Goal: Communication & Community: Answer question/provide support

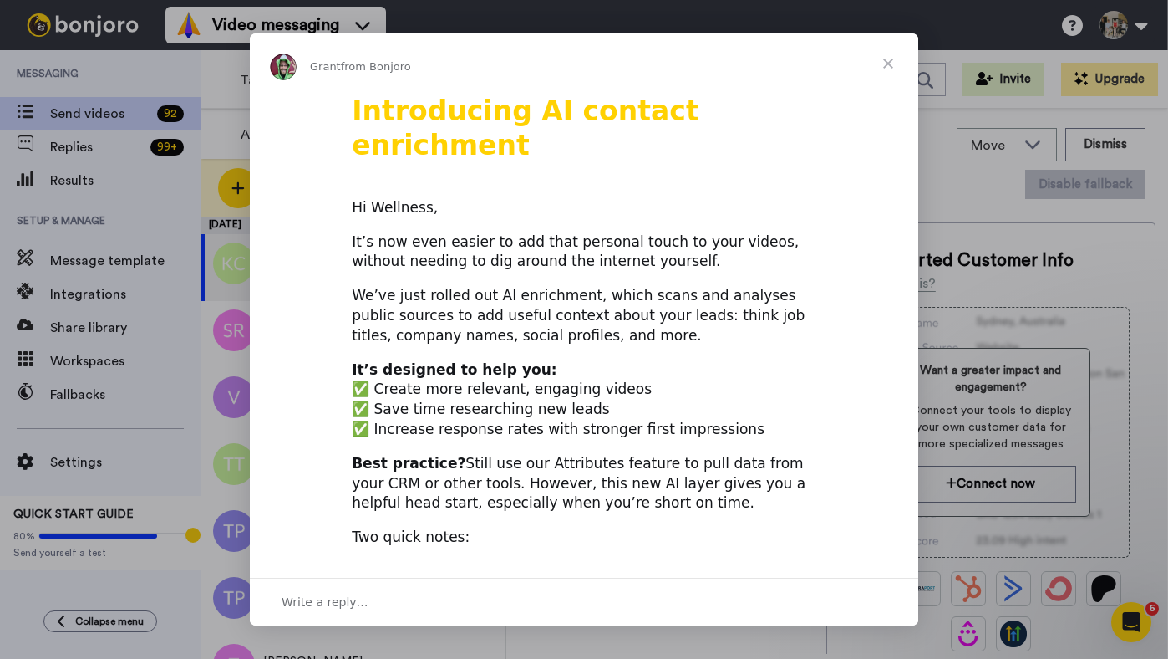
click at [889, 63] on span "Close" at bounding box center [888, 63] width 60 height 60
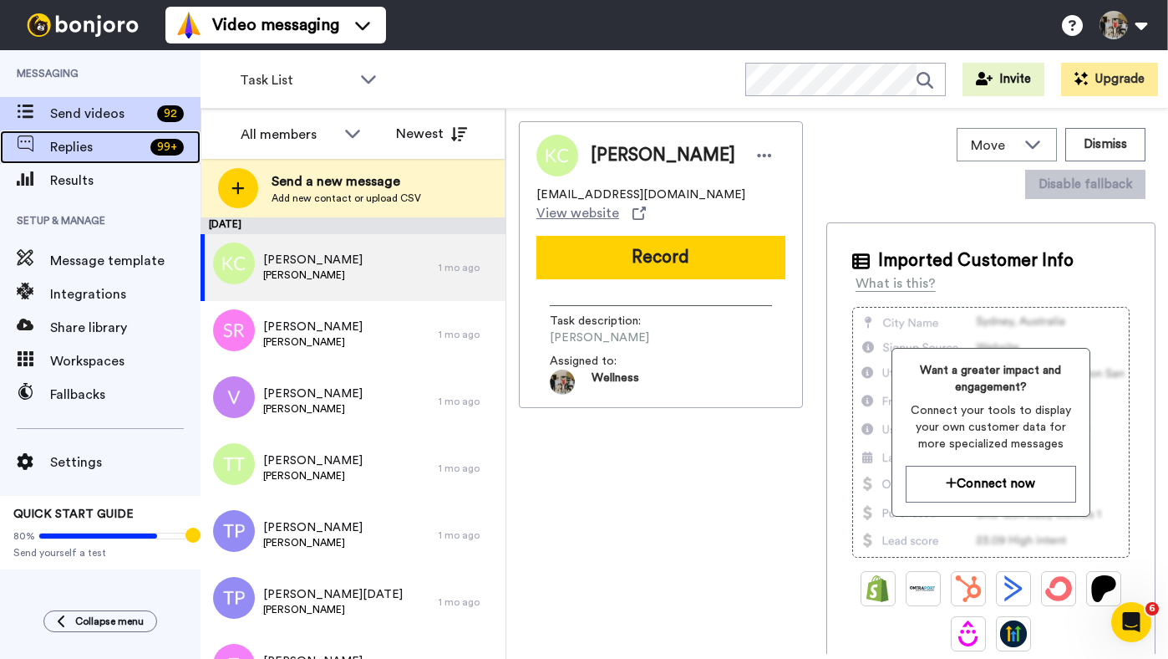
click at [94, 153] on span "Replies" at bounding box center [97, 147] width 94 height 20
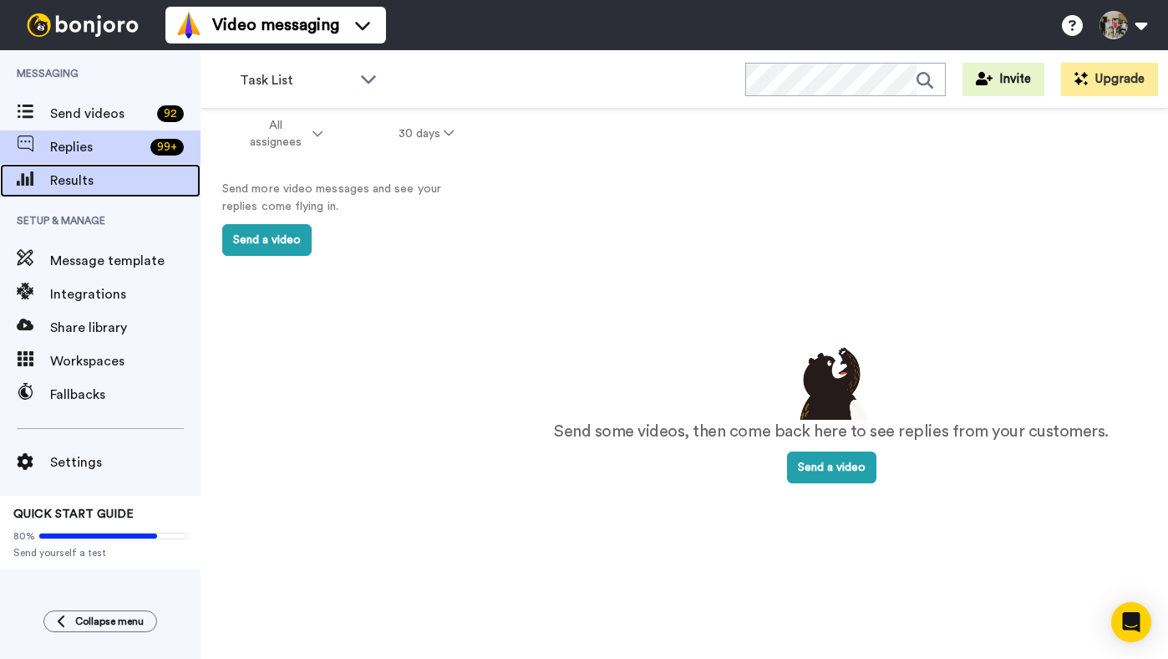
click at [76, 181] on span "Results" at bounding box center [125, 180] width 150 height 20
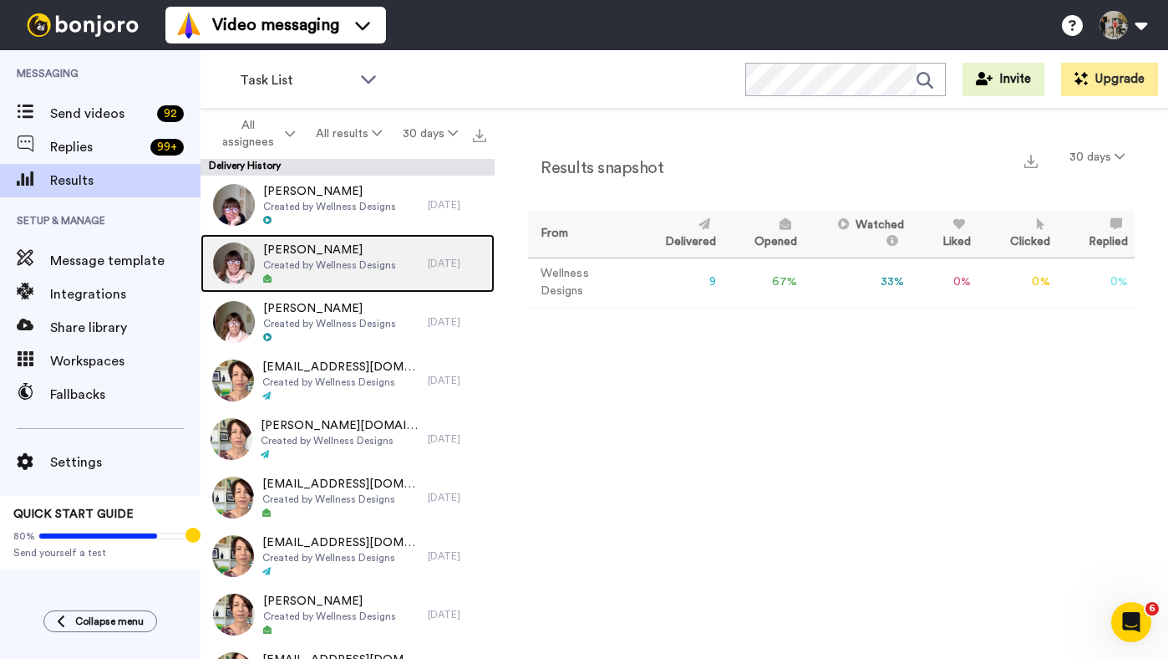
click at [343, 267] on span "Created by Wellness Designs" at bounding box center [329, 264] width 133 height 13
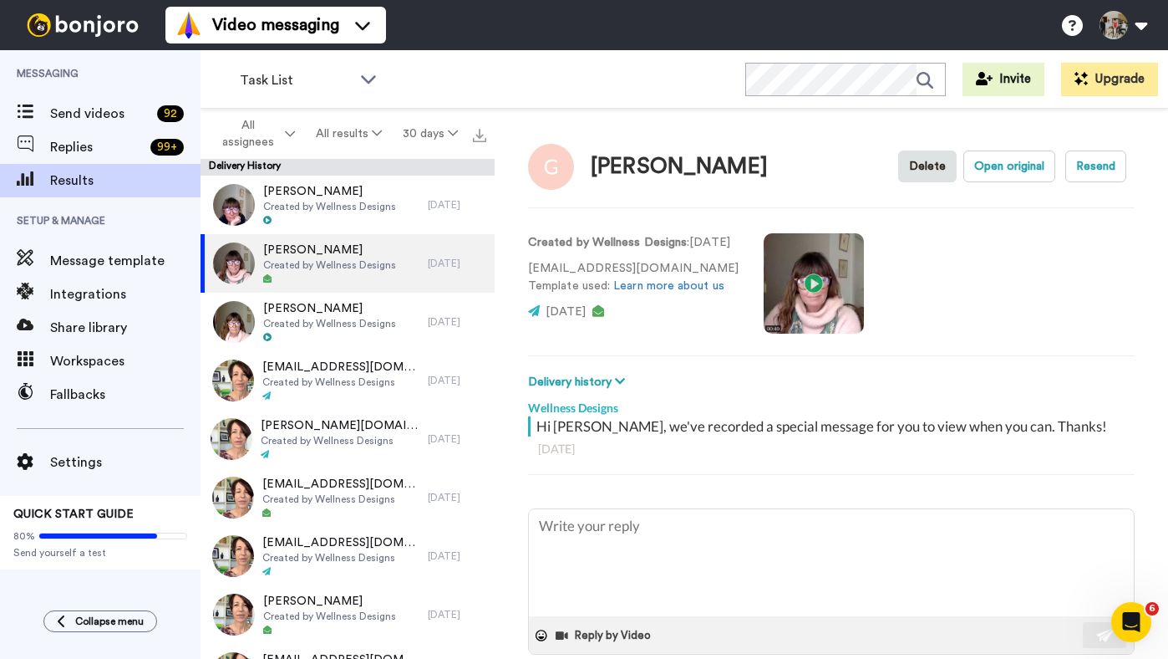
click at [826, 285] on video at bounding box center [814, 283] width 100 height 100
click at [1081, 169] on button "Resend" at bounding box center [1096, 166] width 61 height 32
click at [979, 165] on button "Open original" at bounding box center [1010, 166] width 92 height 32
click at [720, 305] on p "11 days ago" at bounding box center [633, 312] width 211 height 18
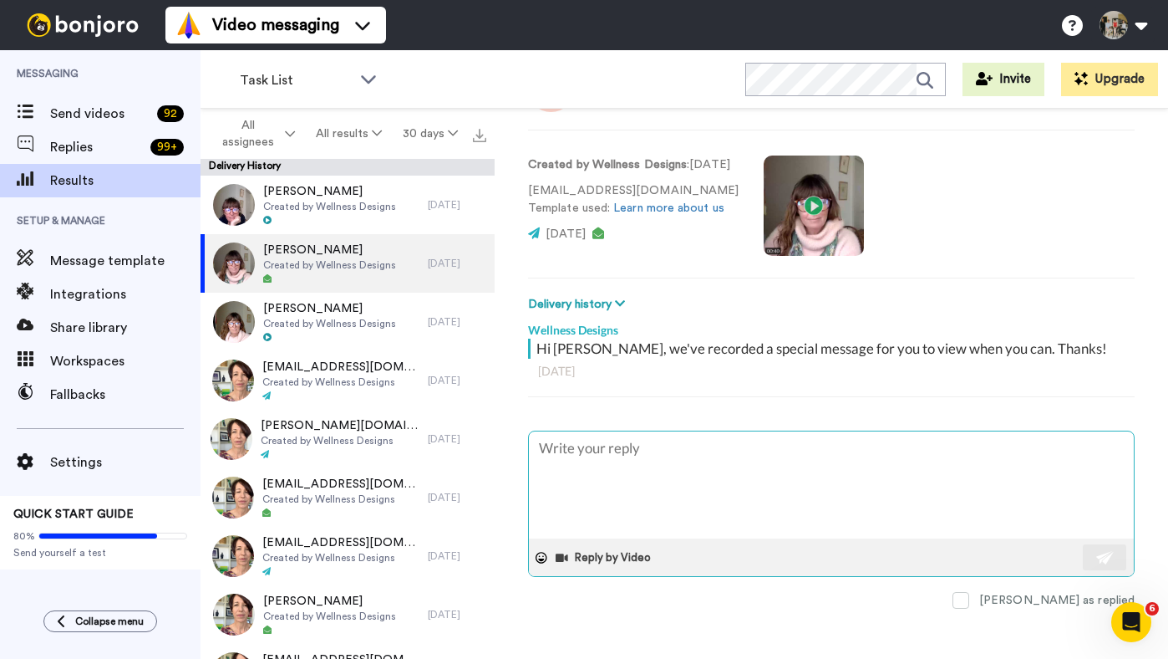
click at [601, 458] on textarea at bounding box center [831, 484] width 605 height 107
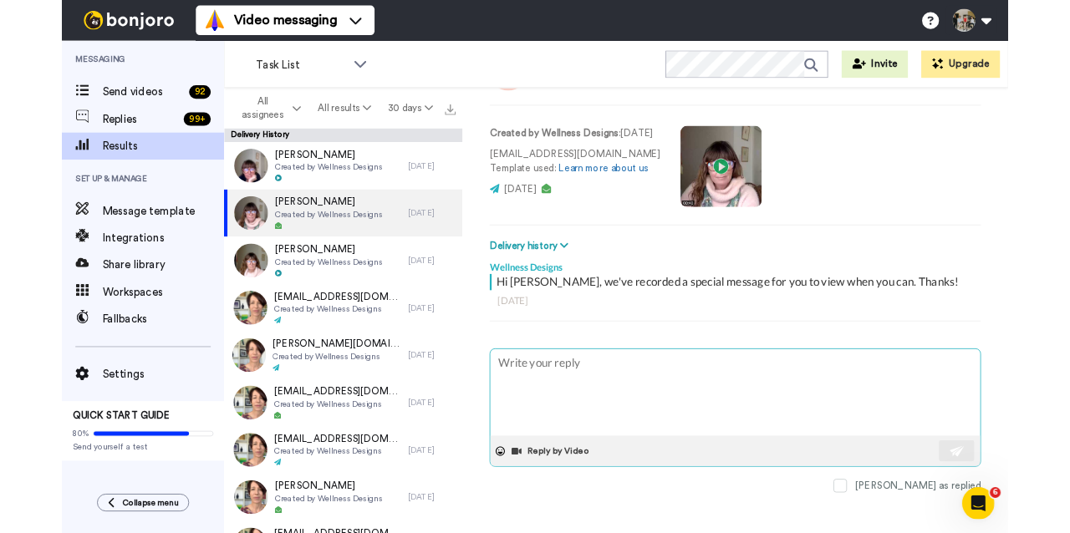
scroll to position [0, 0]
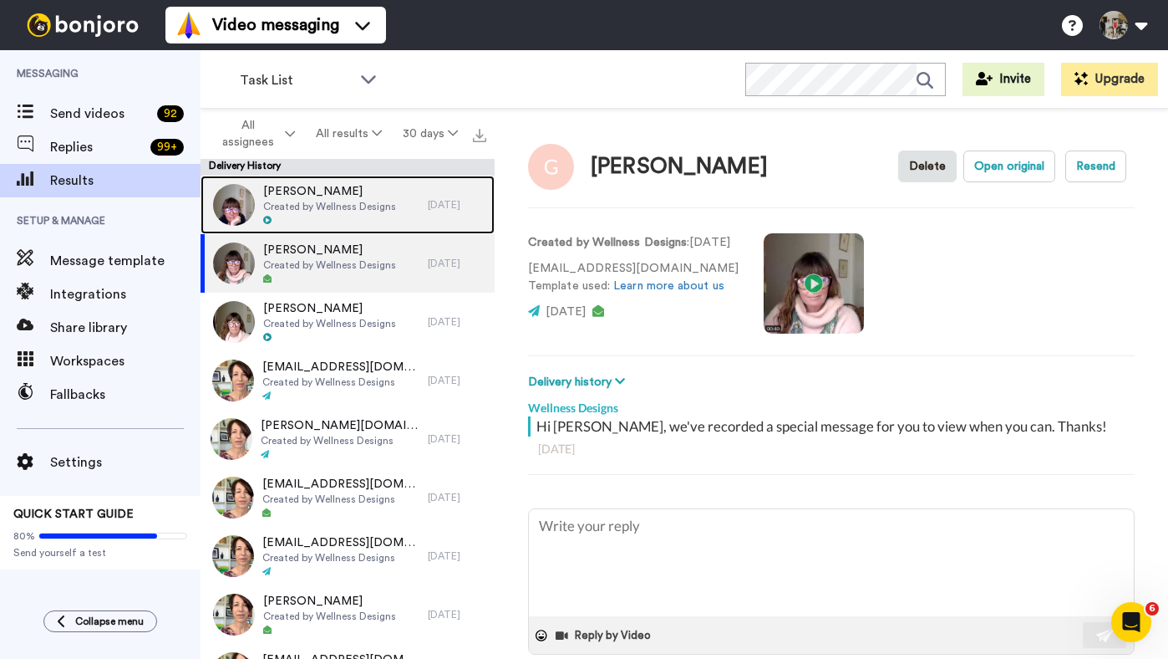
click at [309, 195] on span "Jo McLaughlin" at bounding box center [329, 191] width 133 height 17
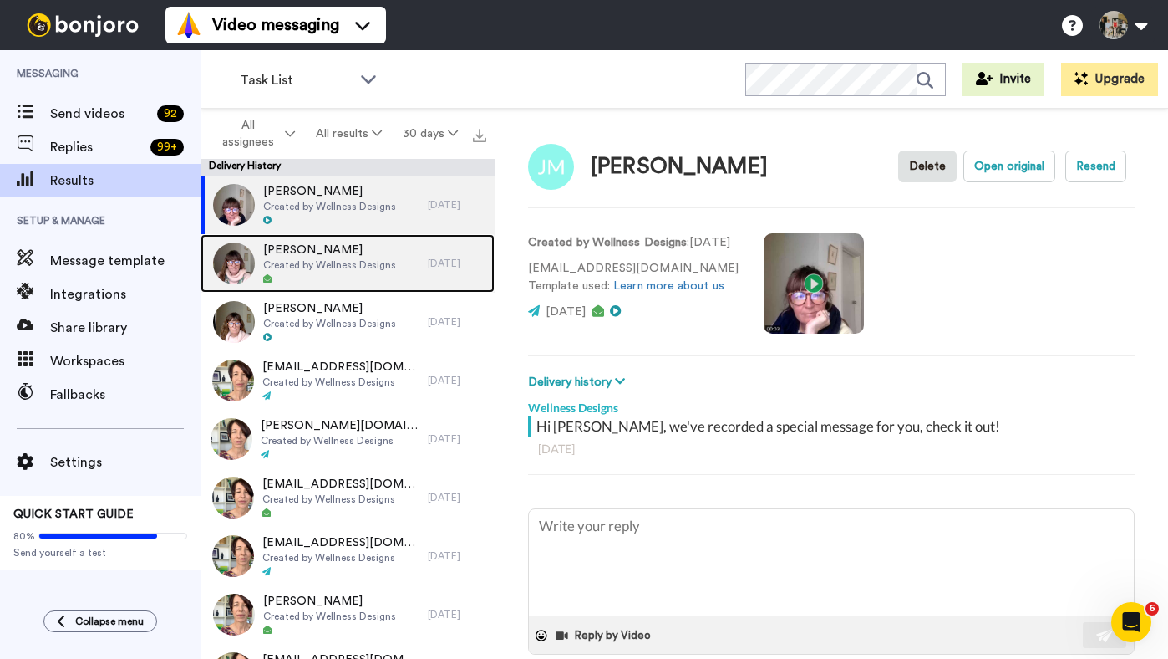
click at [295, 257] on span "Gyani Swift" at bounding box center [329, 250] width 133 height 17
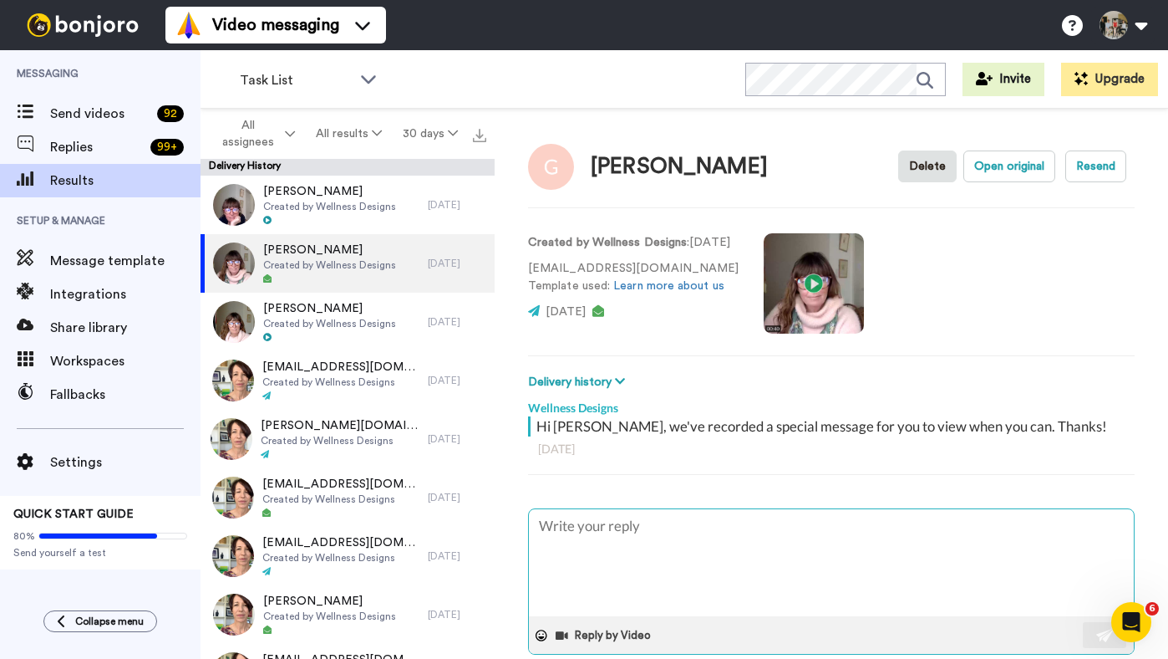
click at [635, 572] on textarea at bounding box center [831, 562] width 605 height 107
type textarea "x"
type textarea "d"
type textarea "x"
type textarea "df"
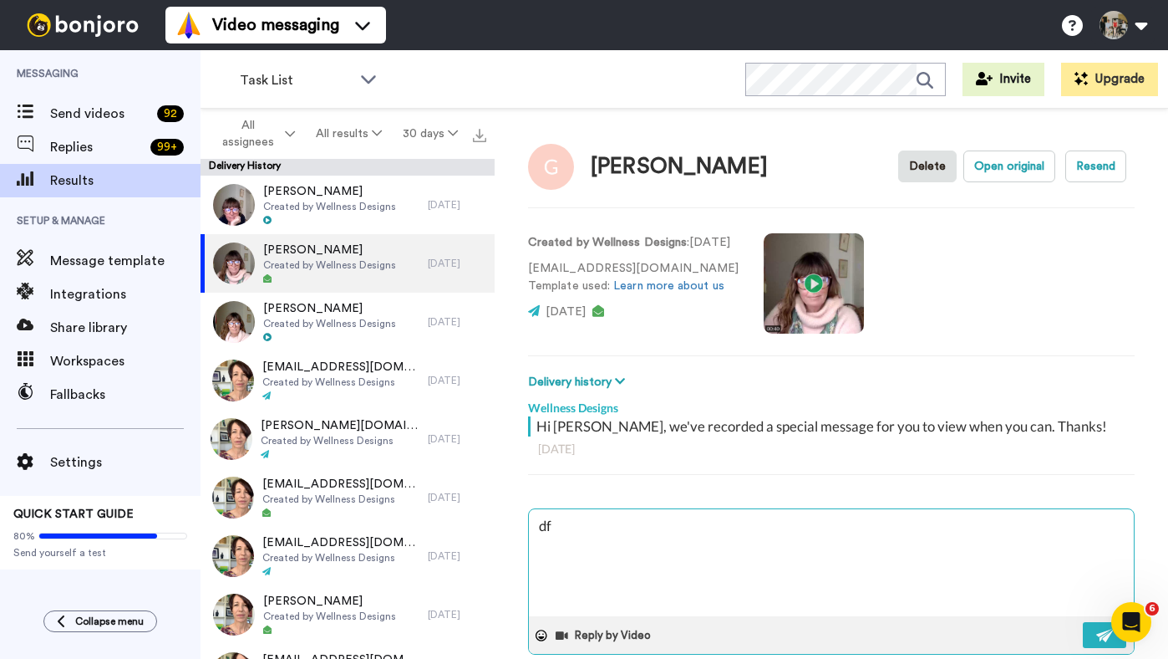
type textarea "x"
type textarea "d"
type textarea "x"
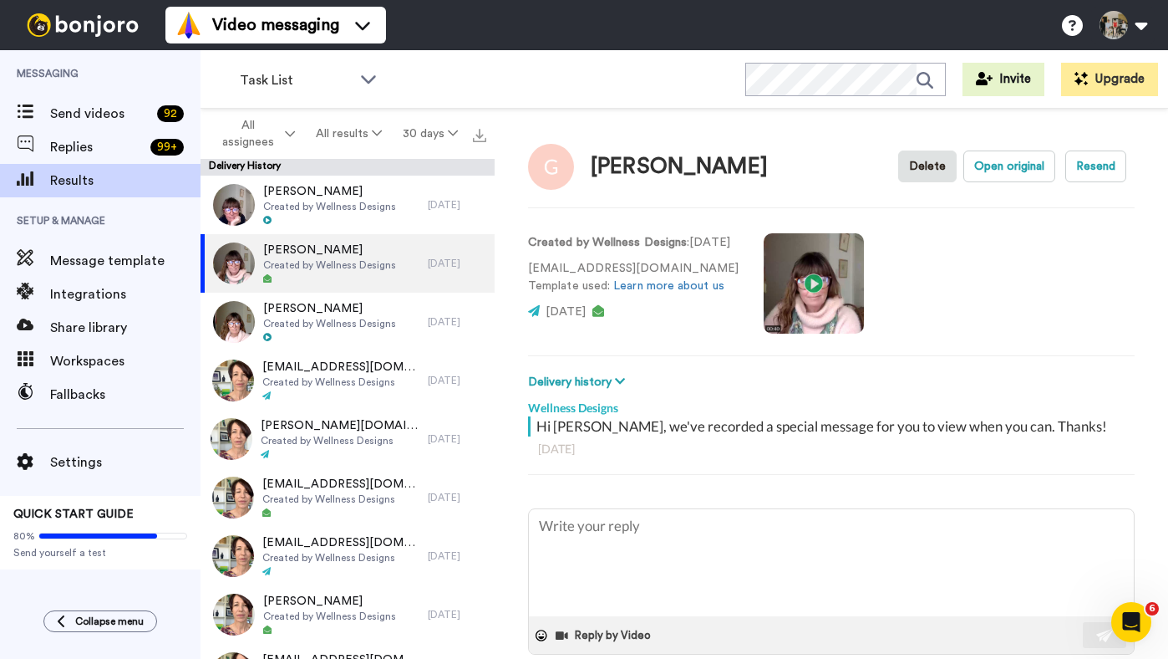
click at [1108, 303] on div "Created by Wellness Designs : 11 days ago gyani.swift@medibank.com.au Template …" at bounding box center [831, 282] width 607 height 114
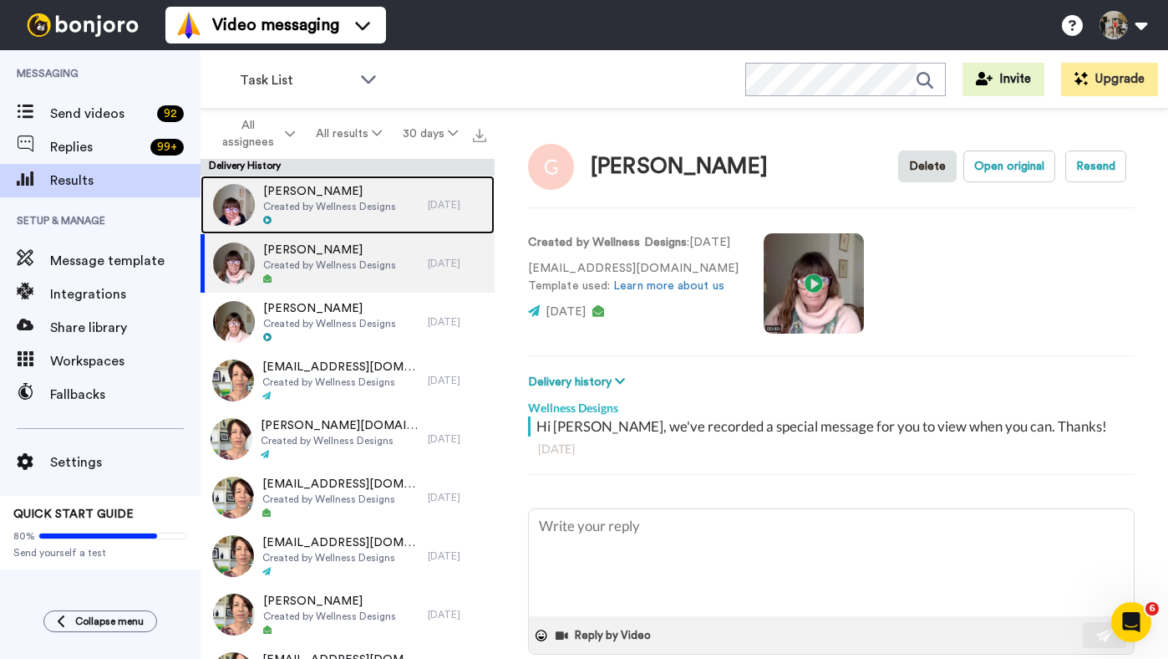
click at [309, 196] on span "Jo McLaughlin" at bounding box center [329, 191] width 133 height 17
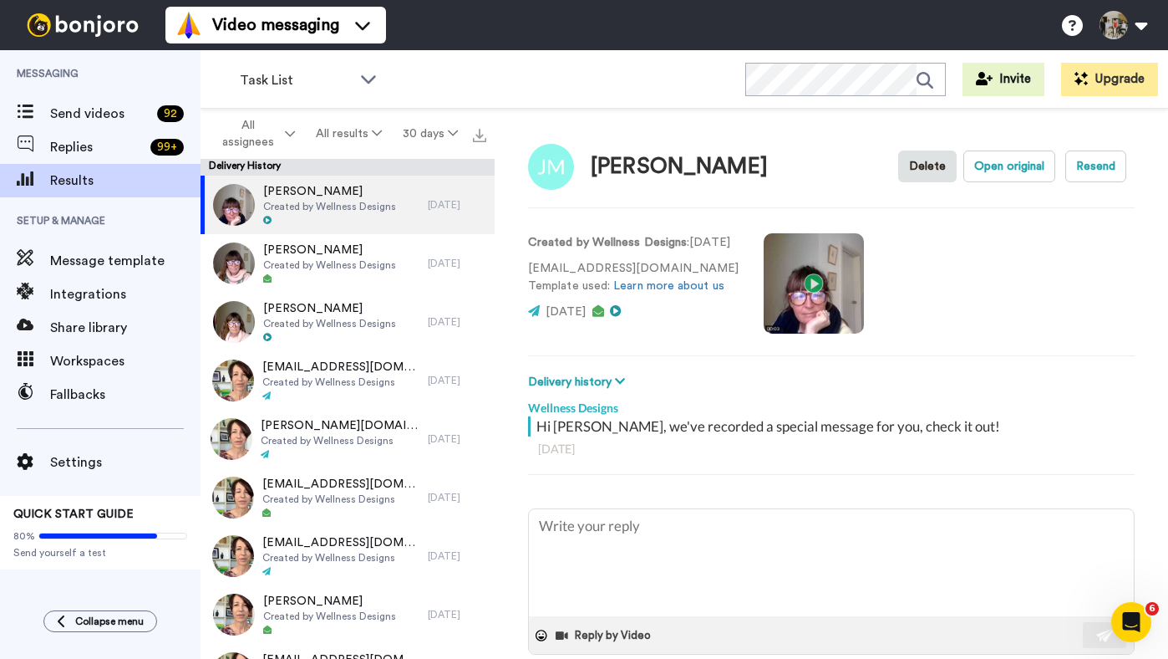
click at [818, 282] on video at bounding box center [814, 283] width 100 height 100
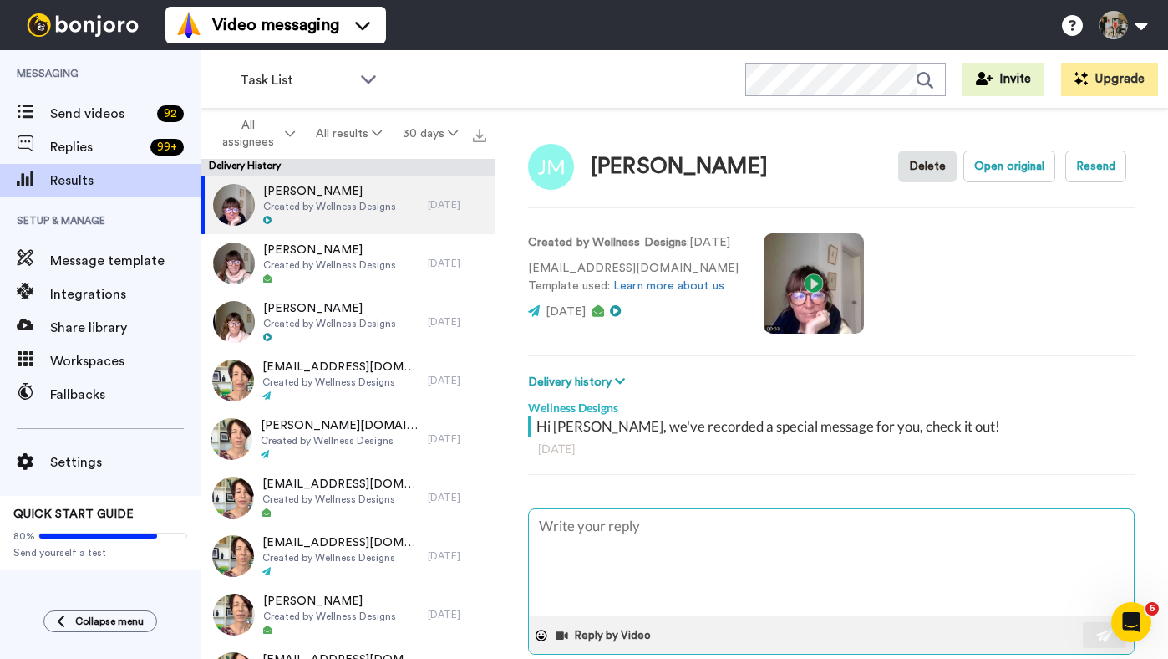
click at [555, 540] on textarea at bounding box center [831, 562] width 605 height 107
type textarea "x"
type textarea "t"
type textarea "x"
type textarea "te"
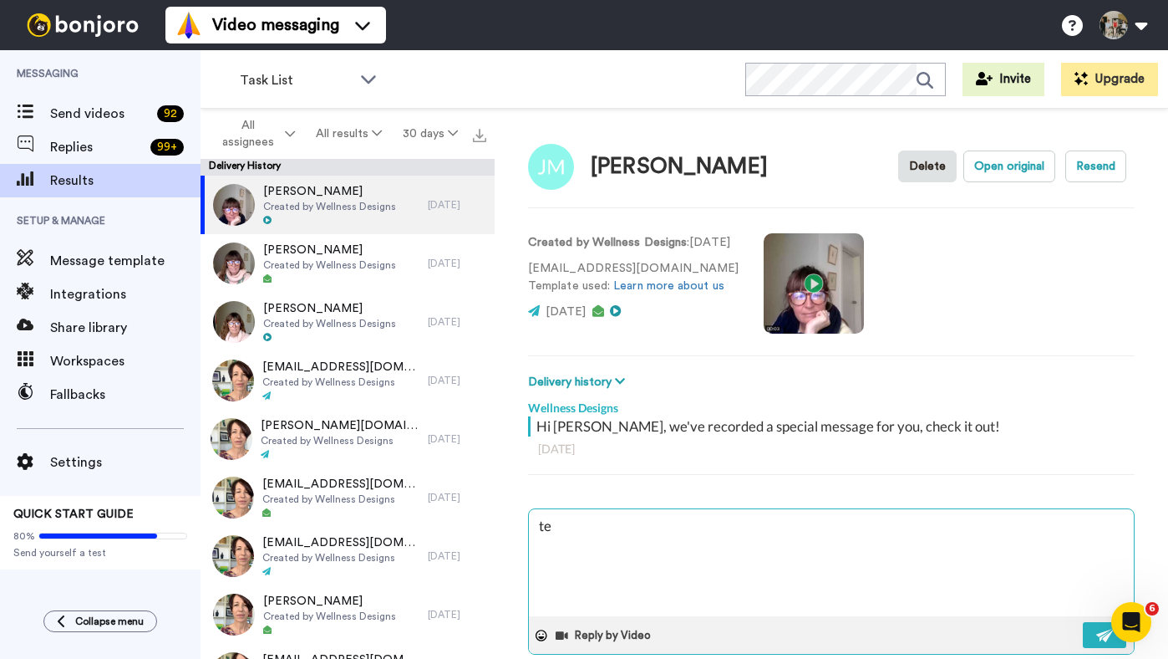
type textarea "x"
type textarea "tes"
type textarea "x"
type textarea "test"
type textarea "x"
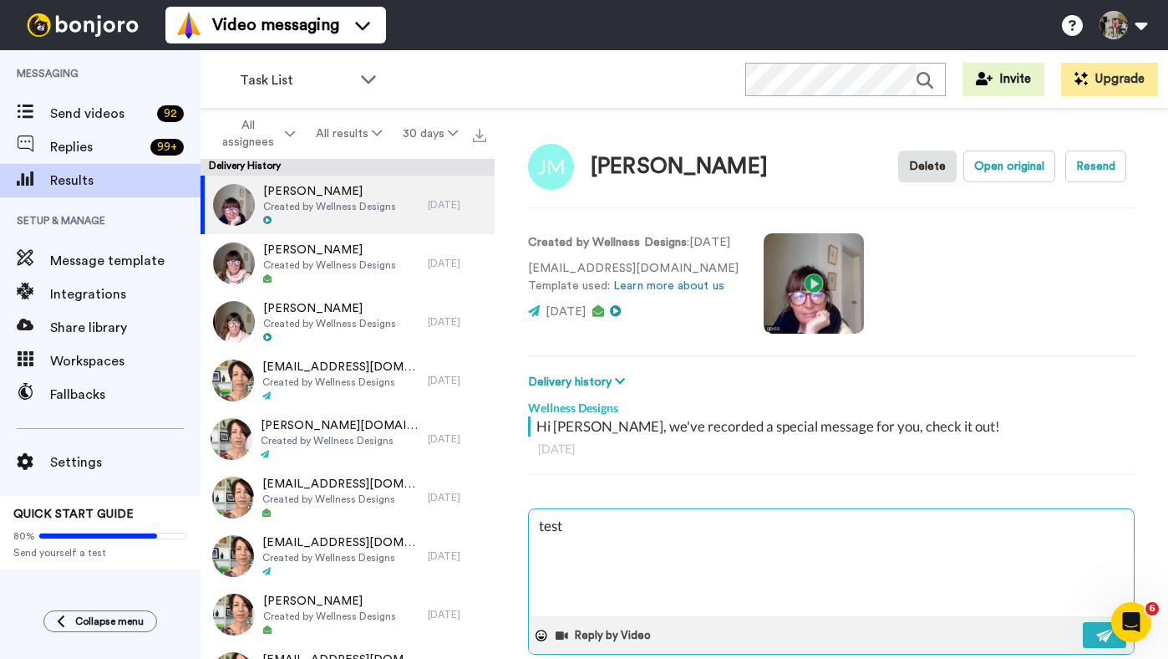
type textarea "testi"
type textarea "x"
type textarea "testing"
type textarea "x"
type textarea "testing"
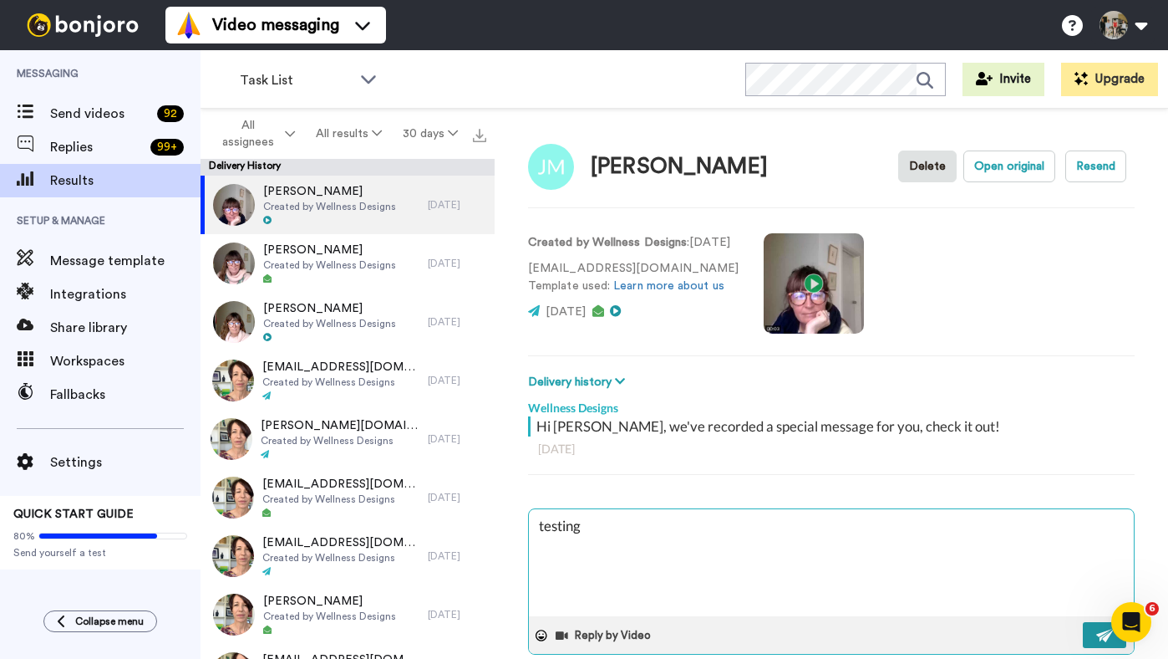
click at [1096, 633] on img at bounding box center [1105, 634] width 18 height 13
type textarea "x"
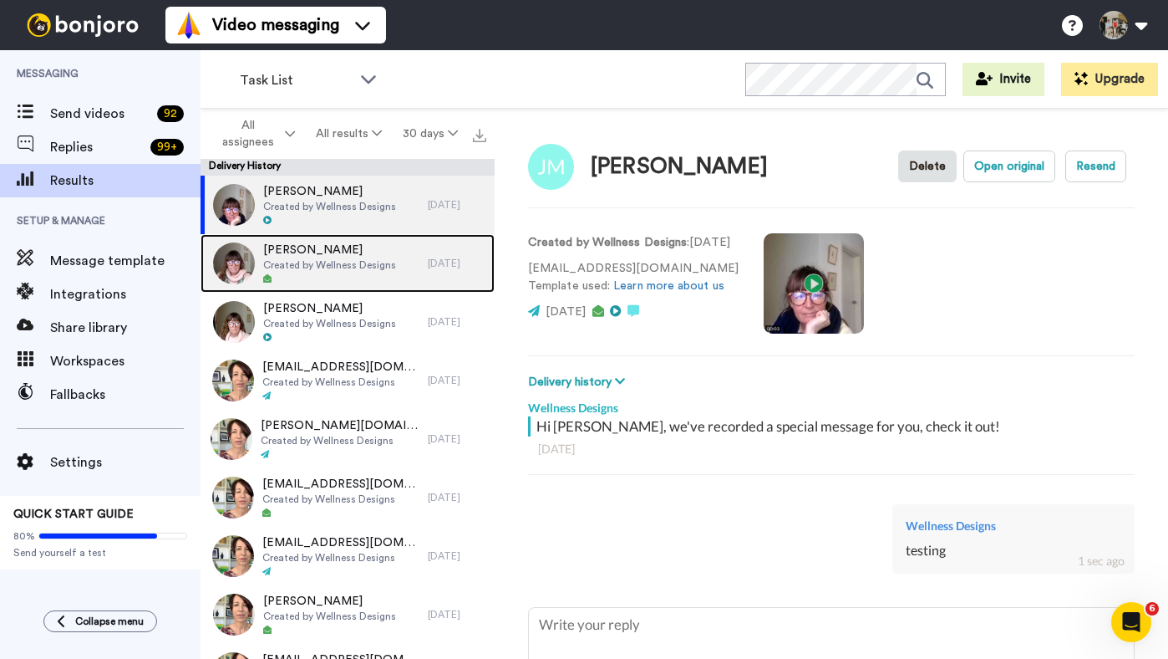
click at [333, 269] on span "Created by Wellness Designs" at bounding box center [329, 264] width 133 height 13
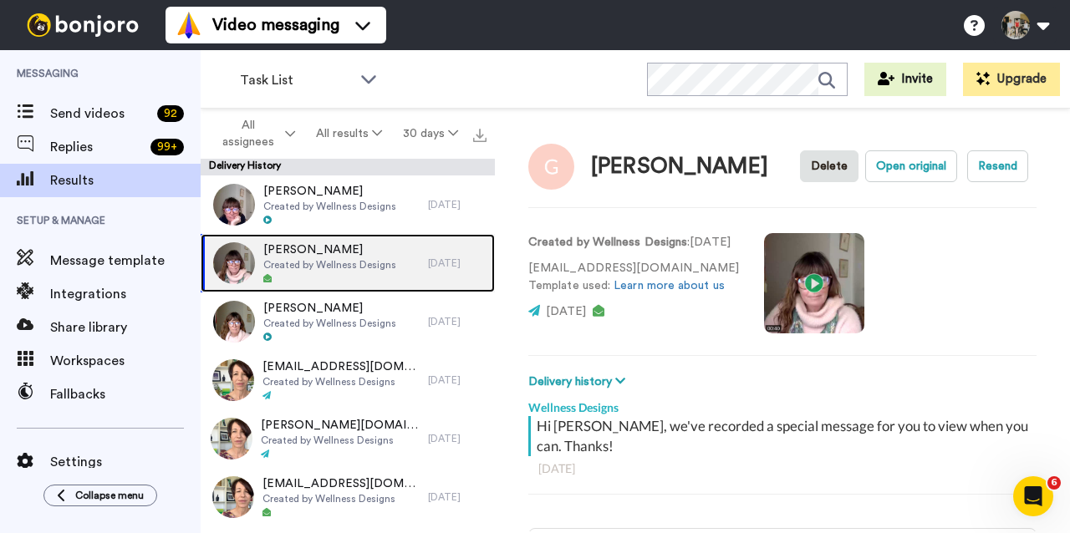
click at [312, 262] on span "Created by Wellness Designs" at bounding box center [329, 264] width 133 height 13
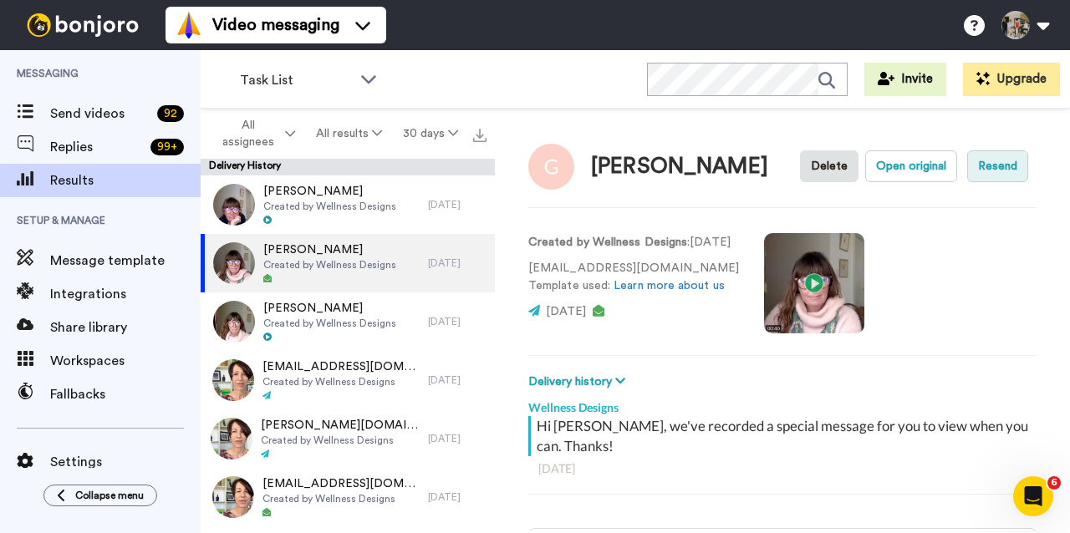
click at [979, 161] on button "Resend" at bounding box center [997, 166] width 61 height 32
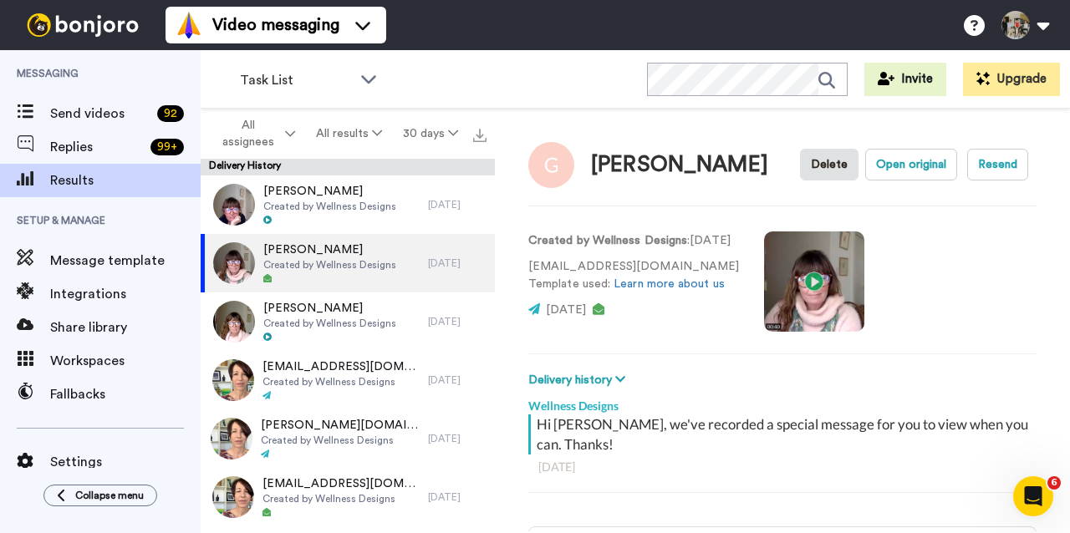
scroll to position [1, 0]
click at [535, 311] on icon at bounding box center [534, 310] width 12 height 12
click at [618, 377] on icon at bounding box center [620, 380] width 10 height 12
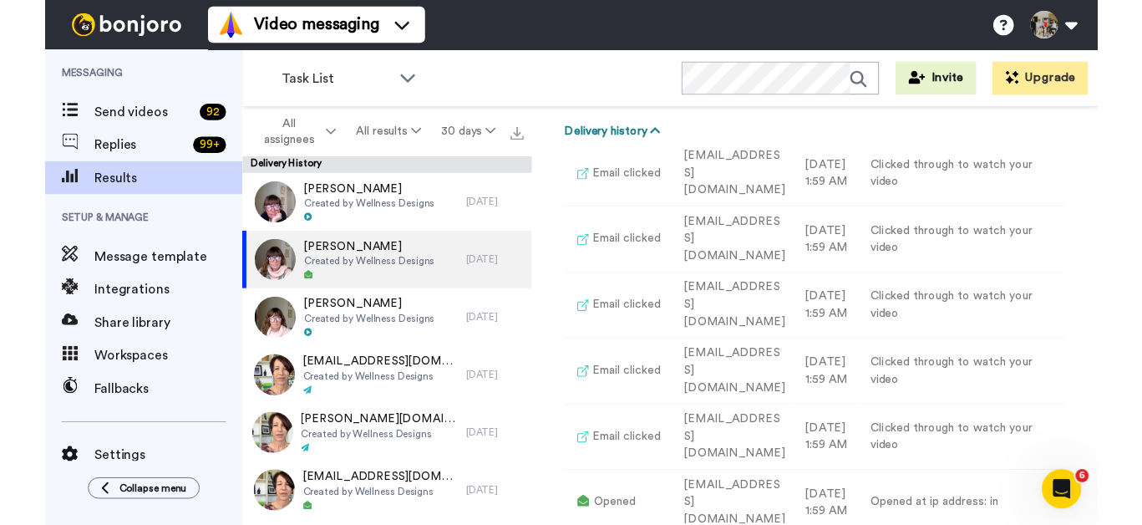
scroll to position [0, 0]
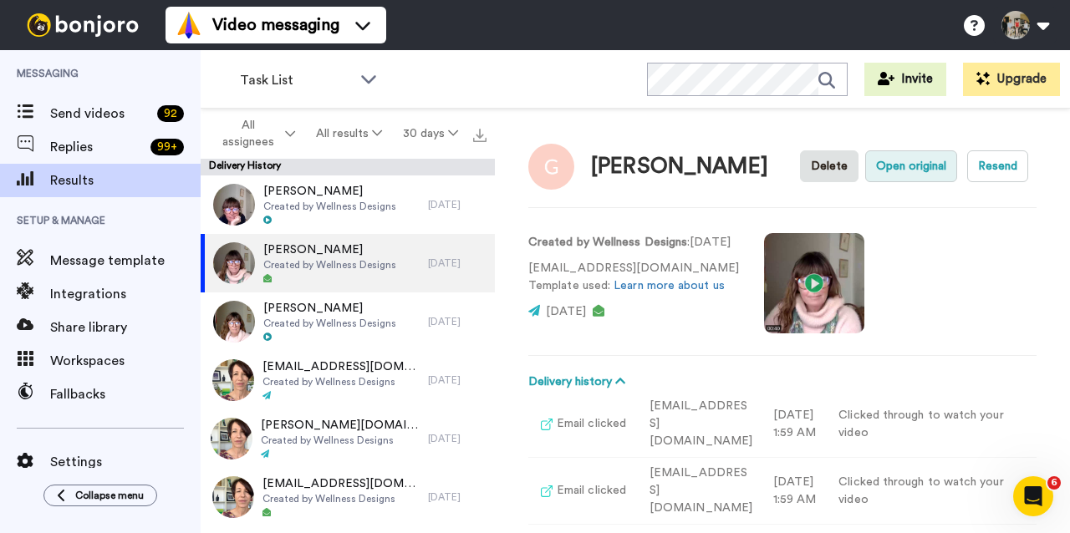
click at [894, 163] on button "Open original" at bounding box center [911, 166] width 92 height 32
click at [987, 168] on button "Resend" at bounding box center [997, 166] width 61 height 32
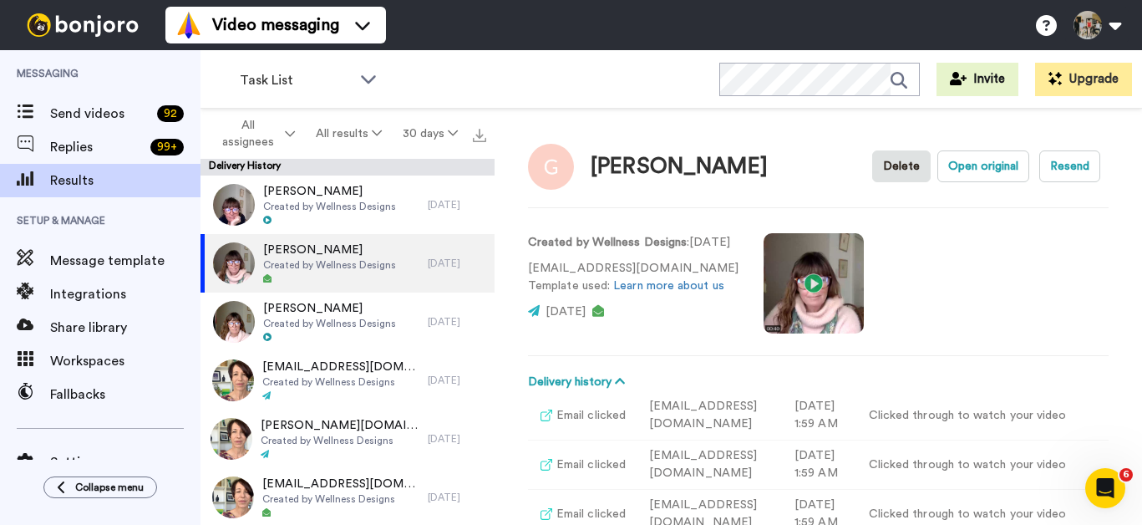
type textarea "x"
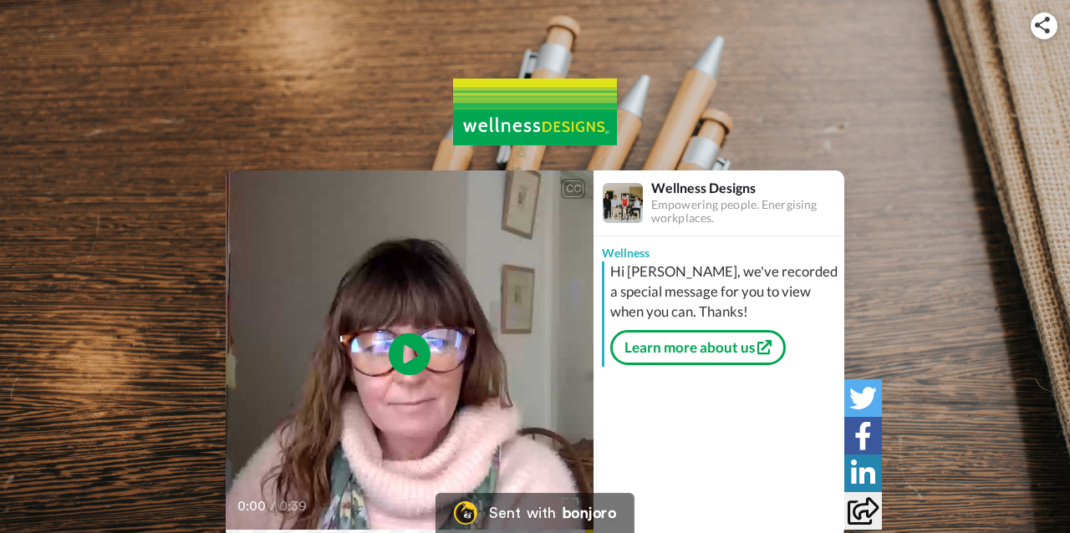
click at [1049, 19] on img at bounding box center [1042, 25] width 15 height 17
